Goal: Task Accomplishment & Management: Use online tool/utility

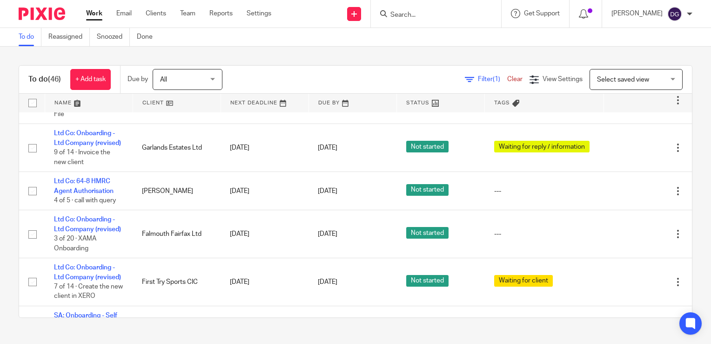
scroll to position [838, 0]
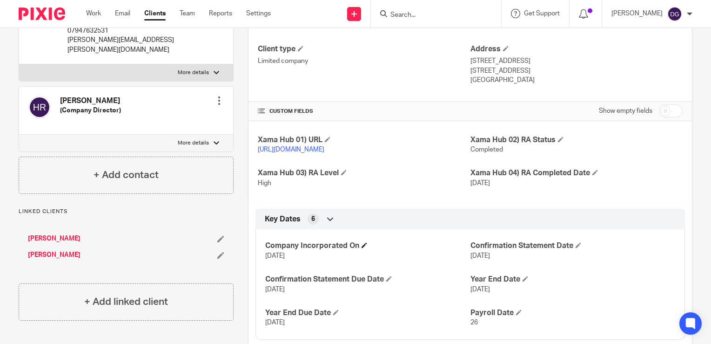
scroll to position [233, 0]
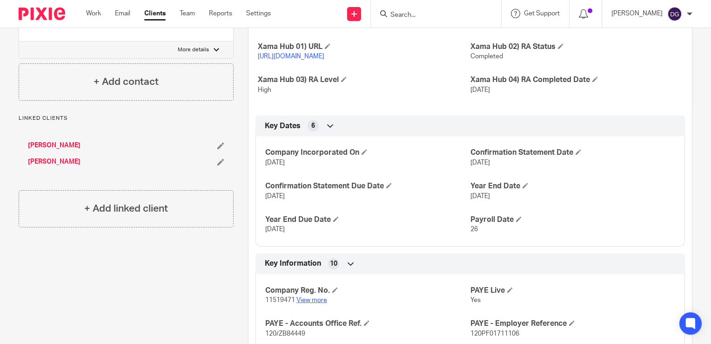
click at [313, 303] on link "View more" at bounding box center [312, 300] width 31 height 7
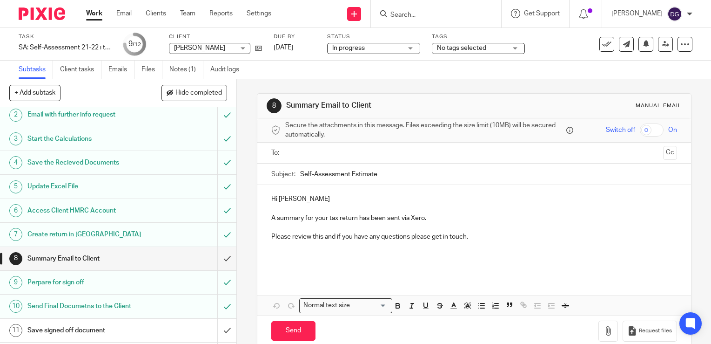
scroll to position [58, 0]
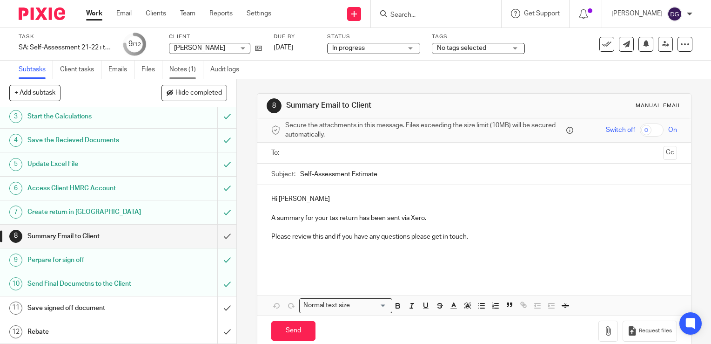
click at [182, 65] on link "Notes (1)" at bounding box center [186, 70] width 34 height 18
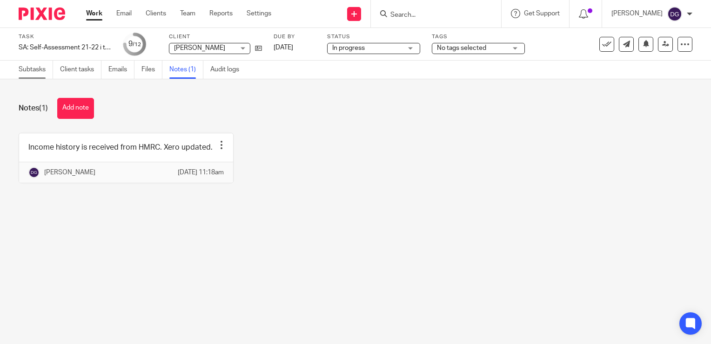
click at [39, 70] on link "Subtasks" at bounding box center [36, 70] width 34 height 18
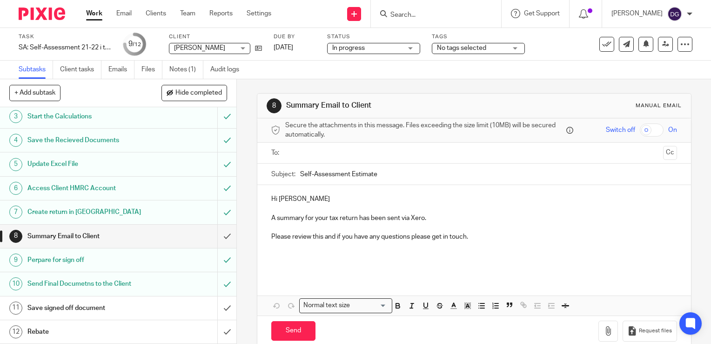
scroll to position [58, 0]
